Goal: Task Accomplishment & Management: Use online tool/utility

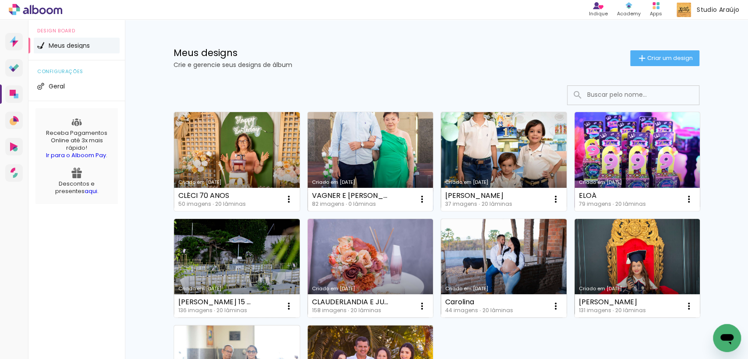
click at [338, 141] on link "Criado em [DATE]" at bounding box center [371, 161] width 126 height 99
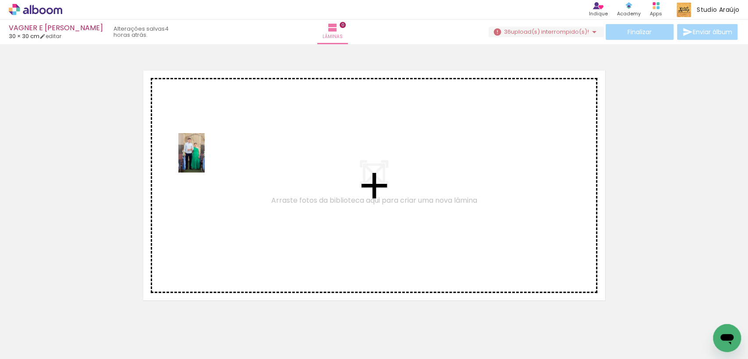
drag, startPoint x: 93, startPoint y: 332, endPoint x: 205, endPoint y: 160, distance: 205.7
click at [205, 160] on quentale-workspace at bounding box center [374, 179] width 748 height 359
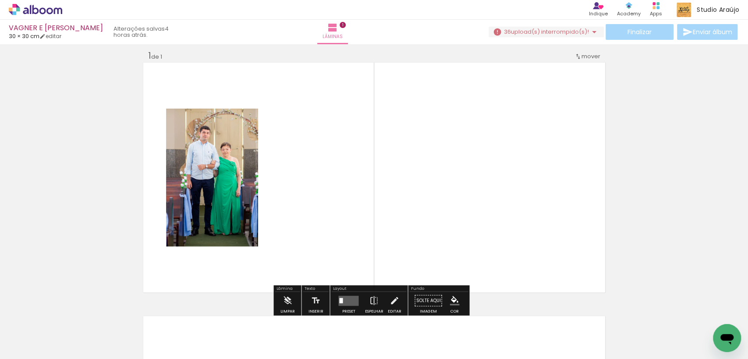
scroll to position [11, 0]
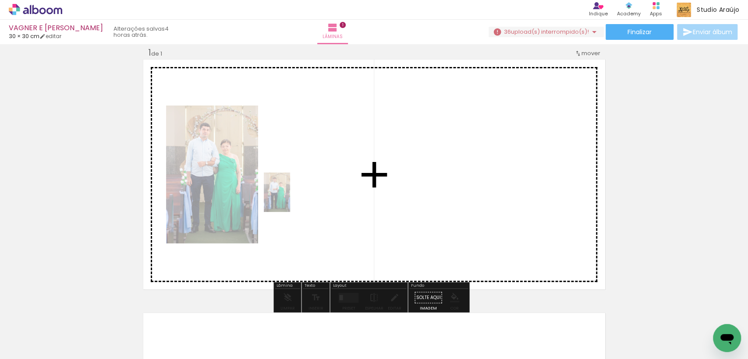
drag, startPoint x: 103, startPoint y: 322, endPoint x: 326, endPoint y: 177, distance: 266.1
click at [326, 177] on quentale-workspace at bounding box center [374, 179] width 748 height 359
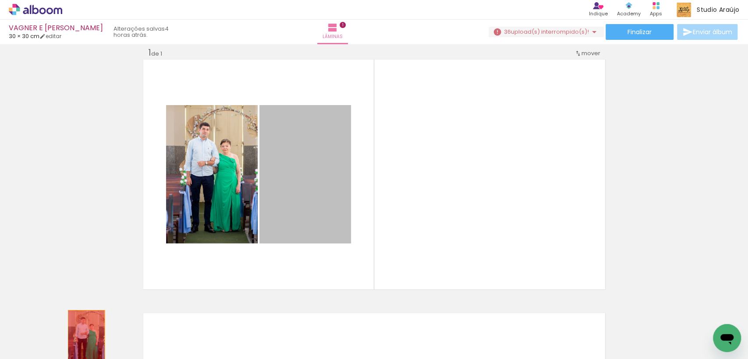
drag, startPoint x: 288, startPoint y: 159, endPoint x: 82, endPoint y: 338, distance: 272.4
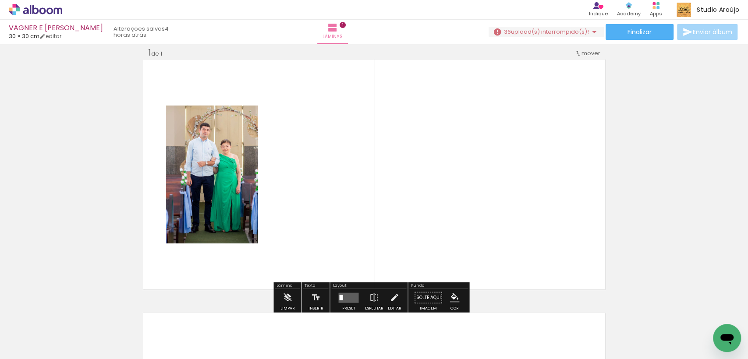
click at [18, 328] on div "Biblioteca 82 fotos Todas as fotos Não utilizadas Adicionar Fotos" at bounding box center [27, 331] width 54 height 43
click at [23, 330] on input "Todas as fotos" at bounding box center [24, 332] width 33 height 7
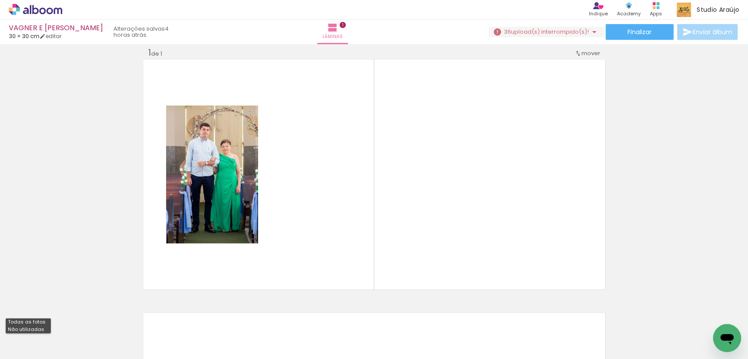
click at [0, 0] on slot "Não utilizadas" at bounding box center [0, 0] width 0 height 0
type input "Não utilizadas"
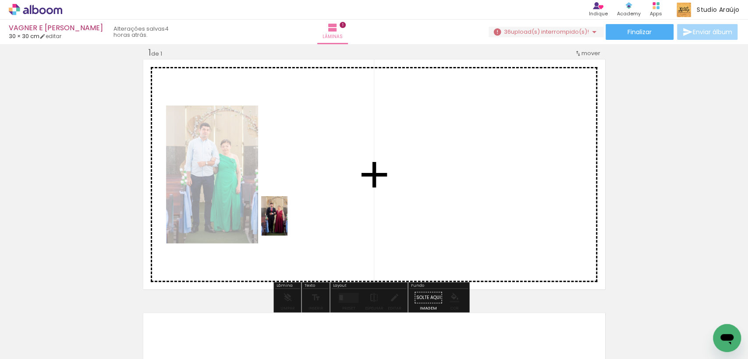
drag, startPoint x: 108, startPoint y: 317, endPoint x: 287, endPoint y: 223, distance: 202.5
click at [287, 223] on quentale-workspace at bounding box center [374, 179] width 748 height 359
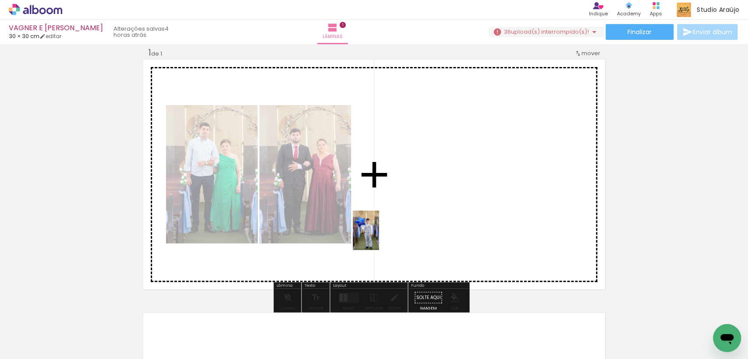
drag, startPoint x: 88, startPoint y: 339, endPoint x: 379, endPoint y: 237, distance: 308.6
click at [379, 237] on quentale-workspace at bounding box center [374, 179] width 748 height 359
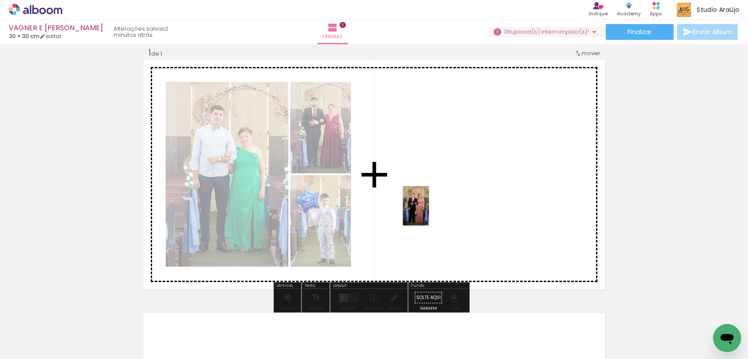
drag, startPoint x: 99, startPoint y: 339, endPoint x: 429, endPoint y: 213, distance: 353.0
click at [429, 213] on quentale-workspace at bounding box center [374, 179] width 748 height 359
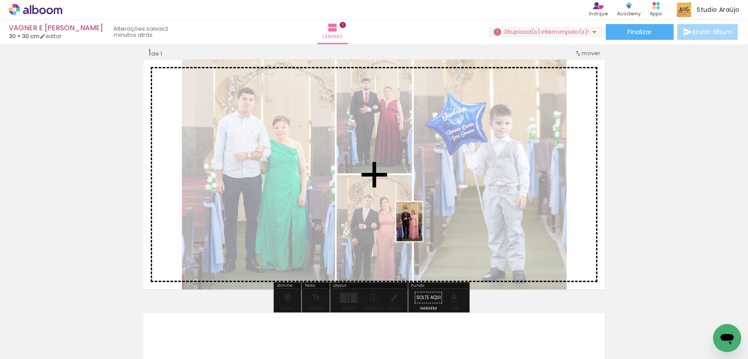
drag, startPoint x: 94, startPoint y: 339, endPoint x: 425, endPoint y: 228, distance: 349.4
click at [425, 228] on quentale-workspace at bounding box center [374, 179] width 748 height 359
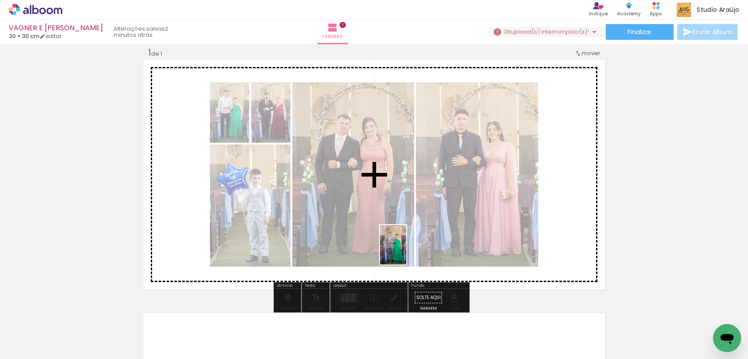
drag, startPoint x: 95, startPoint y: 341, endPoint x: 432, endPoint y: 252, distance: 348.5
click at [432, 252] on quentale-workspace at bounding box center [374, 179] width 748 height 359
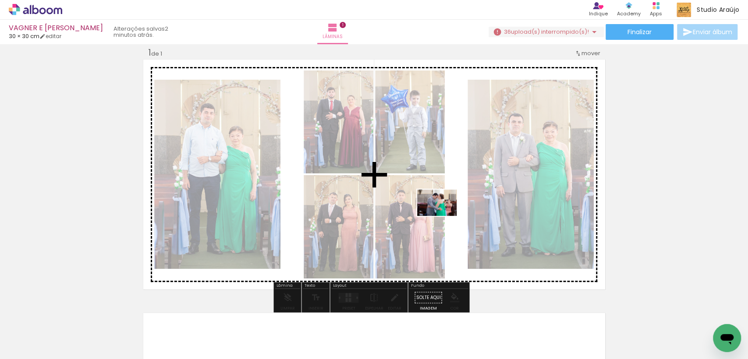
drag, startPoint x: 97, startPoint y: 339, endPoint x: 445, endPoint y: 216, distance: 369.4
click at [445, 216] on quentale-workspace at bounding box center [374, 179] width 748 height 359
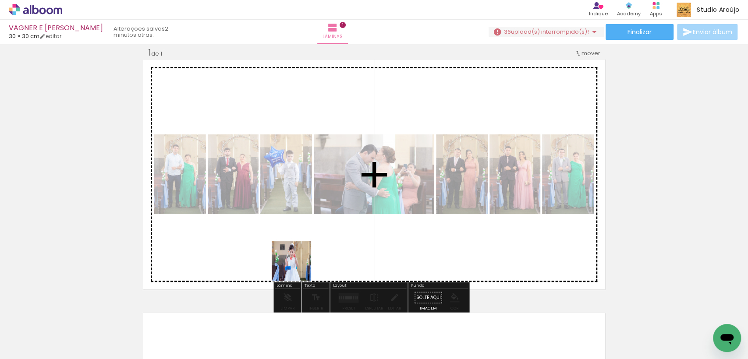
drag, startPoint x: 107, startPoint y: 342, endPoint x: 416, endPoint y: 251, distance: 322.1
click at [416, 251] on quentale-workspace at bounding box center [374, 179] width 748 height 359
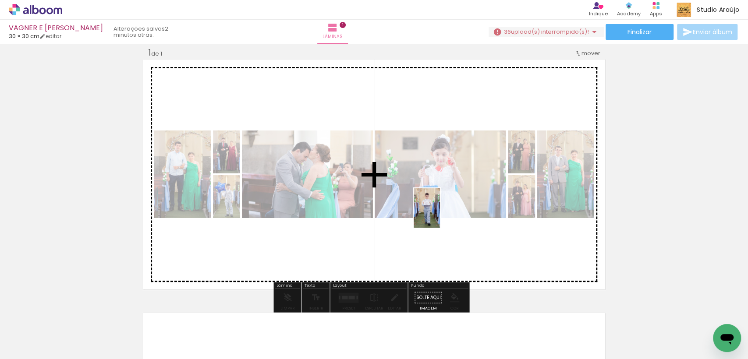
drag, startPoint x: 97, startPoint y: 341, endPoint x: 442, endPoint y: 215, distance: 367.7
click at [442, 215] on quentale-workspace at bounding box center [374, 179] width 748 height 359
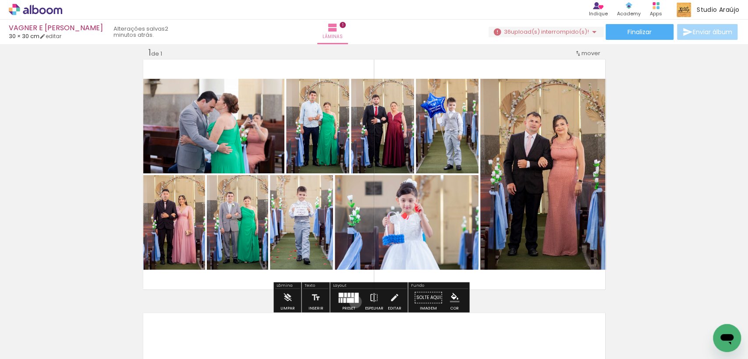
click at [355, 302] on div at bounding box center [357, 298] width 4 height 10
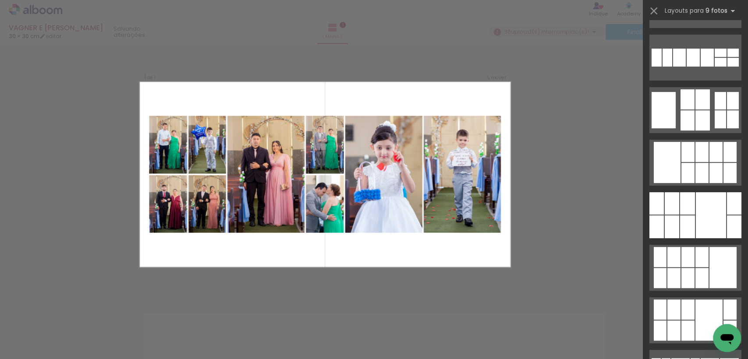
scroll to position [195, 0]
